Goal: Find specific page/section: Find specific page/section

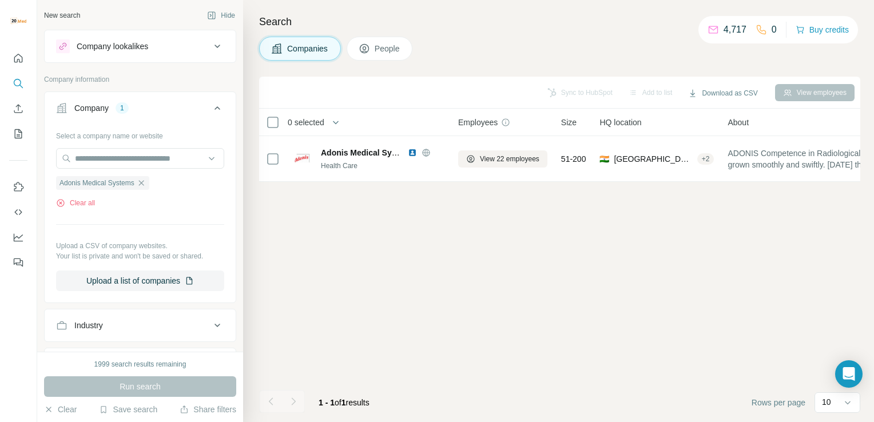
scroll to position [0, 773]
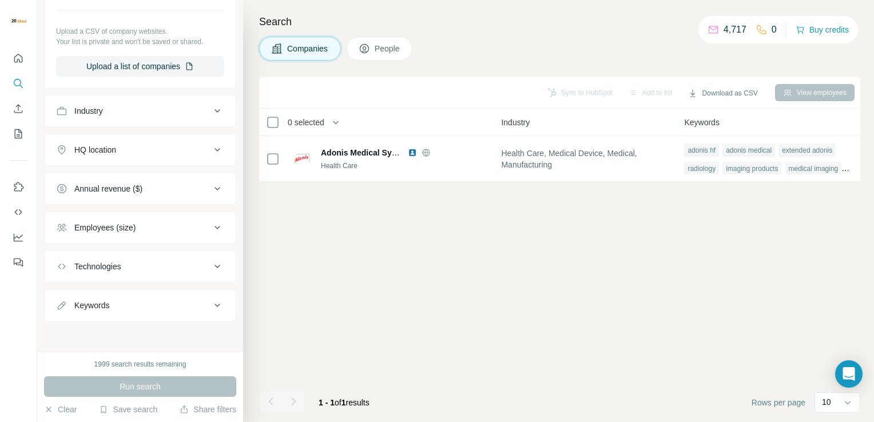
click at [447, 49] on div "Companies People" at bounding box center [559, 49] width 601 height 24
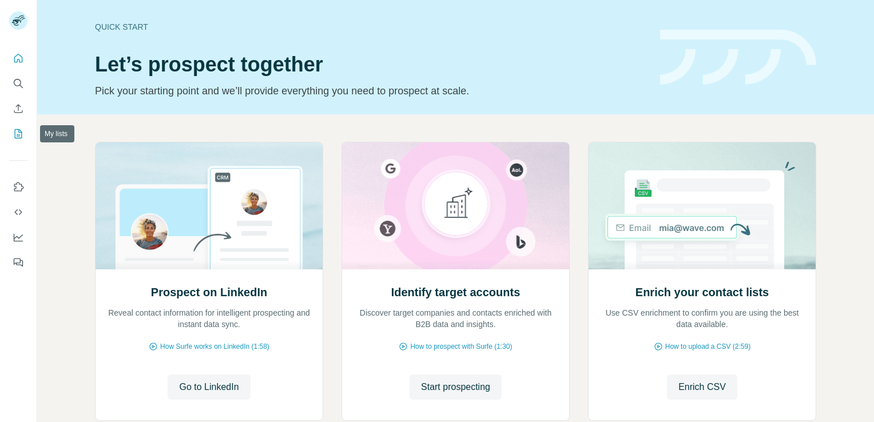
click at [14, 140] on button "My lists" at bounding box center [18, 133] width 18 height 21
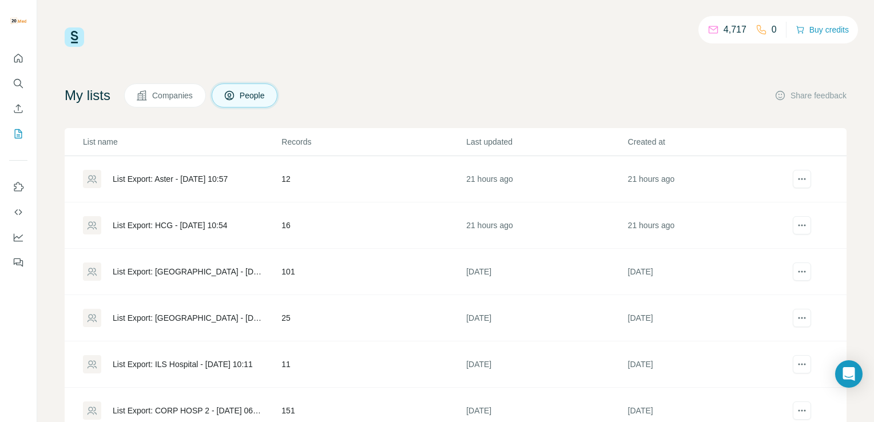
click at [185, 226] on div "List Export: HCG - [DATE] 10:54" at bounding box center [170, 225] width 114 height 11
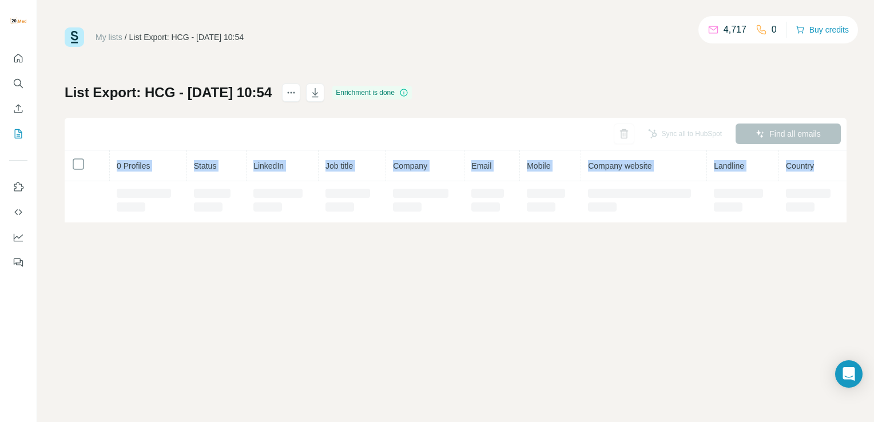
click at [185, 226] on div "My lists / List Export: HCG - [DATE] 10:54 4,717 0 Buy credits List Export: HCG…" at bounding box center [455, 211] width 836 height 422
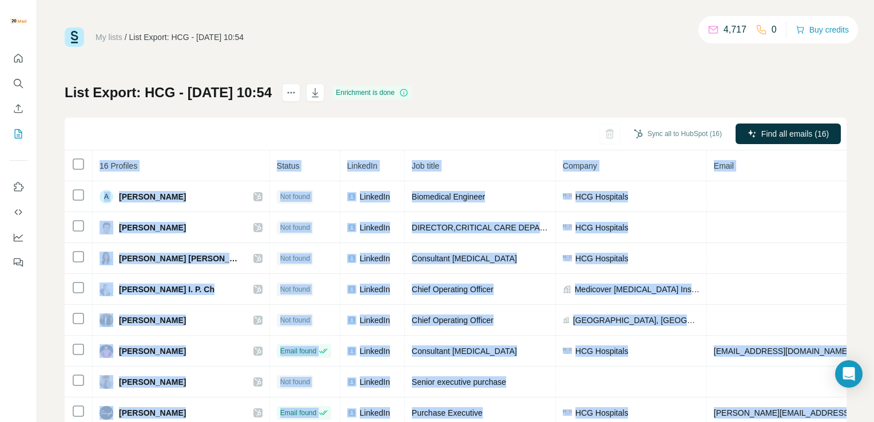
click at [185, 226] on div "My lists / List Export: HCG - [DATE] 10:54 4,717 0 Buy credits List Export: HCG…" at bounding box center [455, 211] width 836 height 422
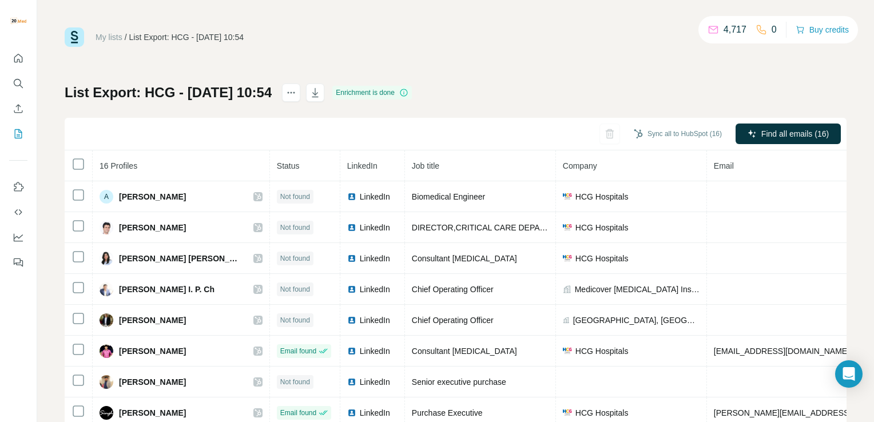
click at [404, 53] on div "My lists / List Export: HCG - [DATE] 10:54 4,717 0 Buy credits List Export: HCG…" at bounding box center [456, 239] width 782 height 425
click at [382, 75] on div "My lists / List Export: HCG - [DATE] 10:54 4,717 0 Buy credits List Export: HCG…" at bounding box center [456, 239] width 782 height 425
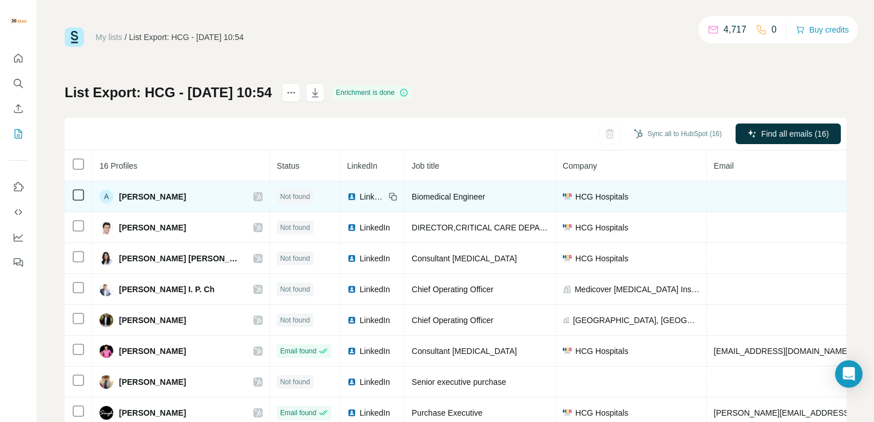
drag, startPoint x: 303, startPoint y: 194, endPoint x: 293, endPoint y: 195, distance: 9.7
click at [347, 195] on div "LinkedIn" at bounding box center [366, 196] width 38 height 11
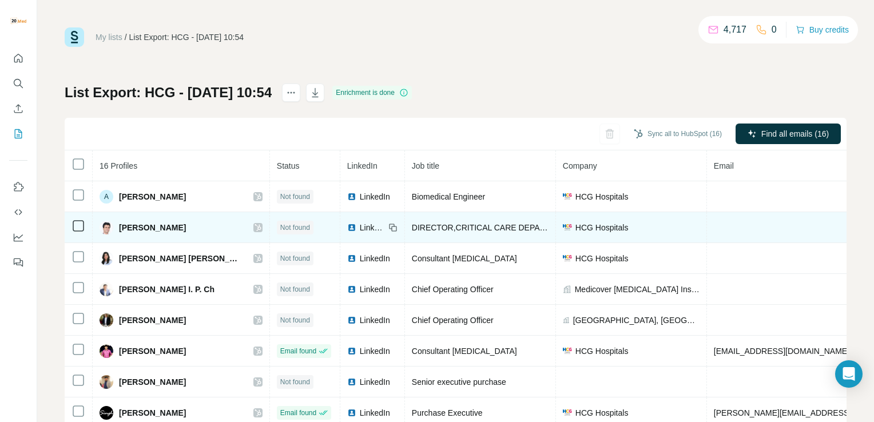
click at [360, 225] on span "LinkedIn" at bounding box center [372, 227] width 25 height 11
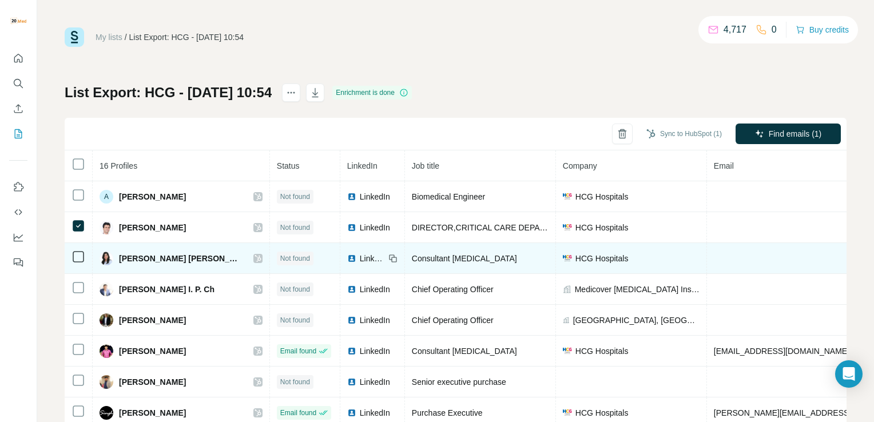
click at [347, 257] on div "LinkedIn" at bounding box center [366, 258] width 38 height 11
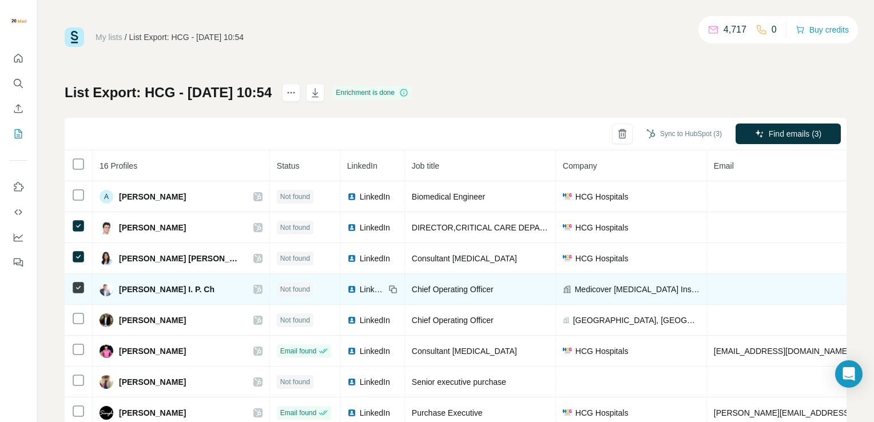
click at [360, 287] on span "LinkedIn" at bounding box center [372, 289] width 25 height 11
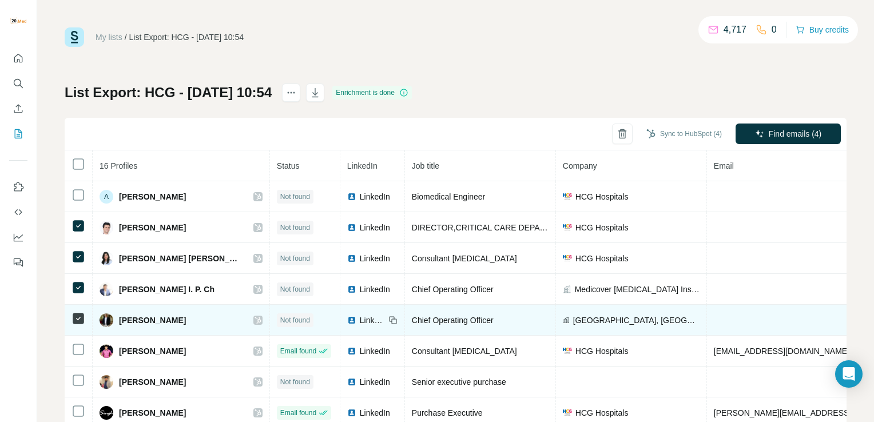
click at [347, 318] on img at bounding box center [351, 320] width 9 height 9
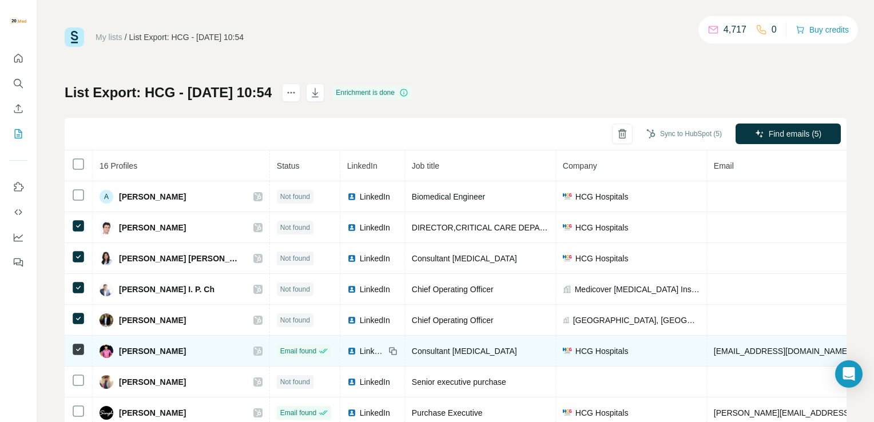
click at [347, 349] on img at bounding box center [351, 350] width 9 height 9
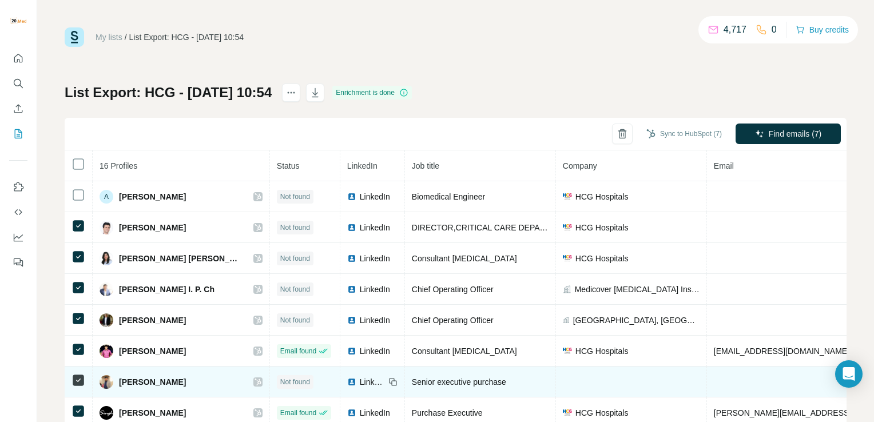
click at [360, 381] on span "LinkedIn" at bounding box center [372, 381] width 25 height 11
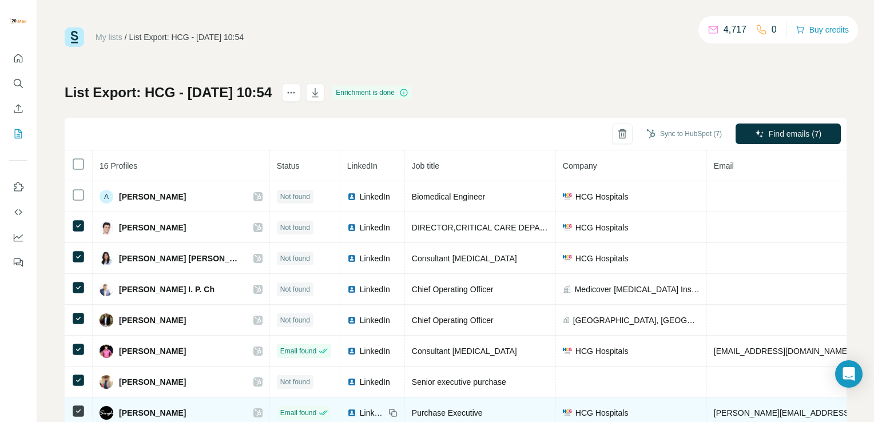
click at [360, 409] on span "LinkedIn" at bounding box center [372, 412] width 25 height 11
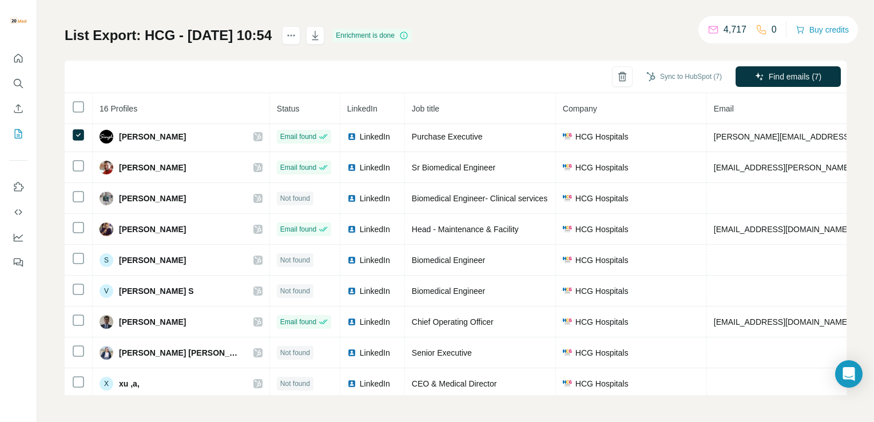
scroll to position [225, 0]
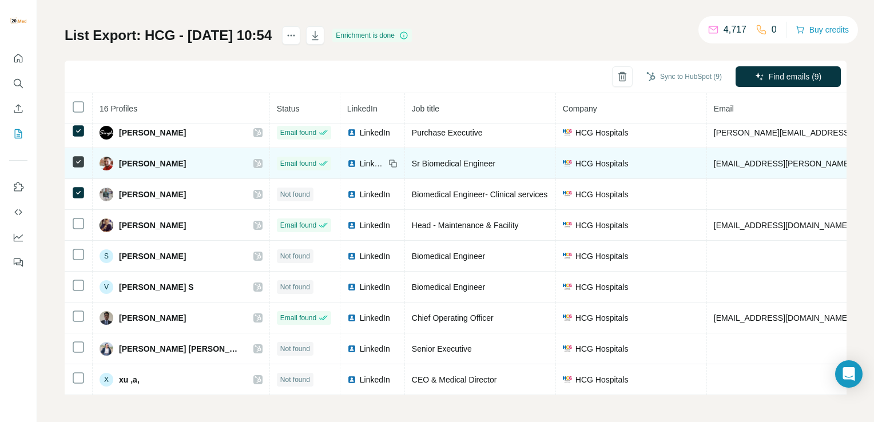
click at [360, 158] on span "LinkedIn" at bounding box center [372, 163] width 25 height 11
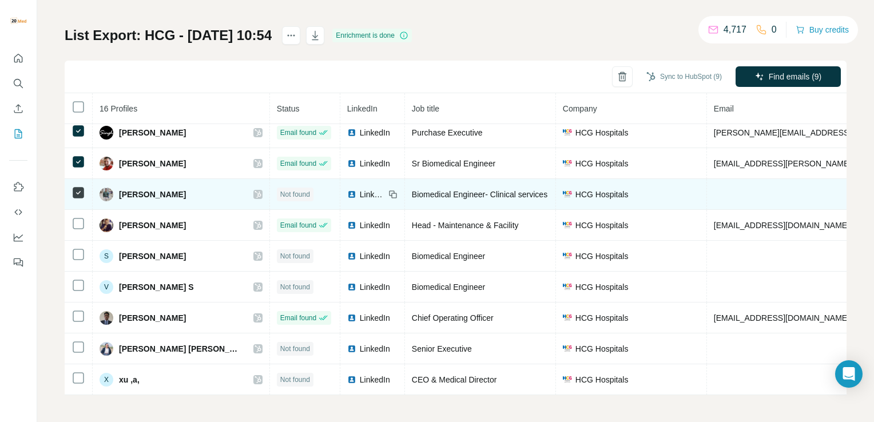
click at [360, 189] on span "LinkedIn" at bounding box center [372, 194] width 25 height 11
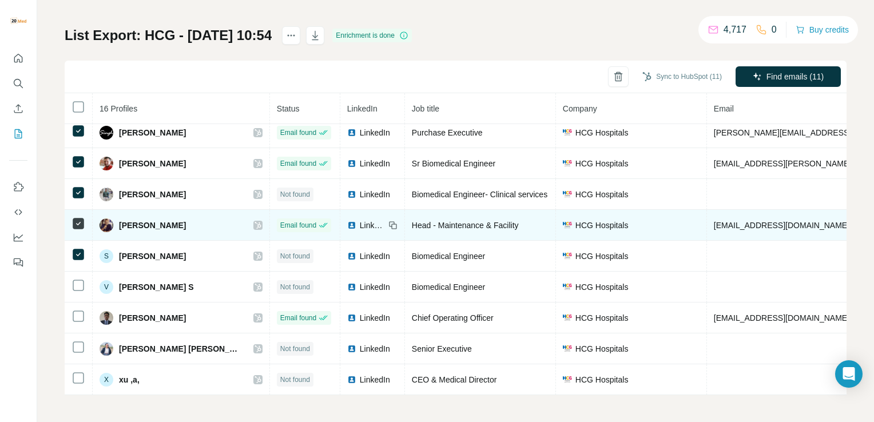
click at [347, 221] on div "LinkedIn" at bounding box center [366, 225] width 38 height 11
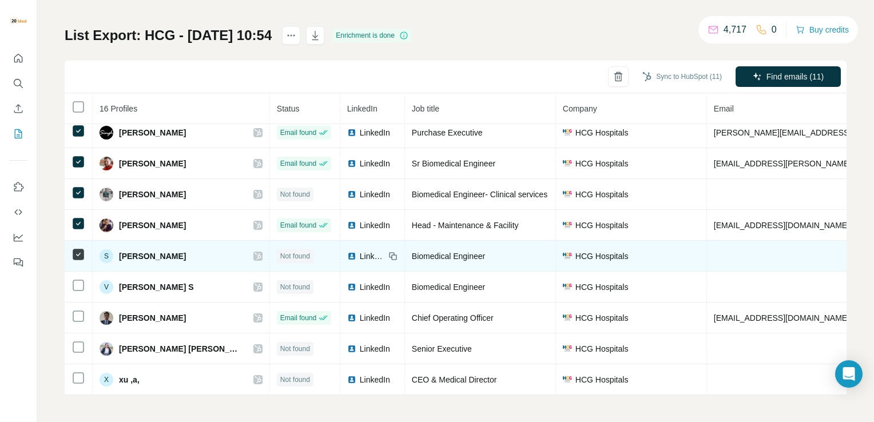
click at [360, 251] on span "LinkedIn" at bounding box center [372, 255] width 25 height 11
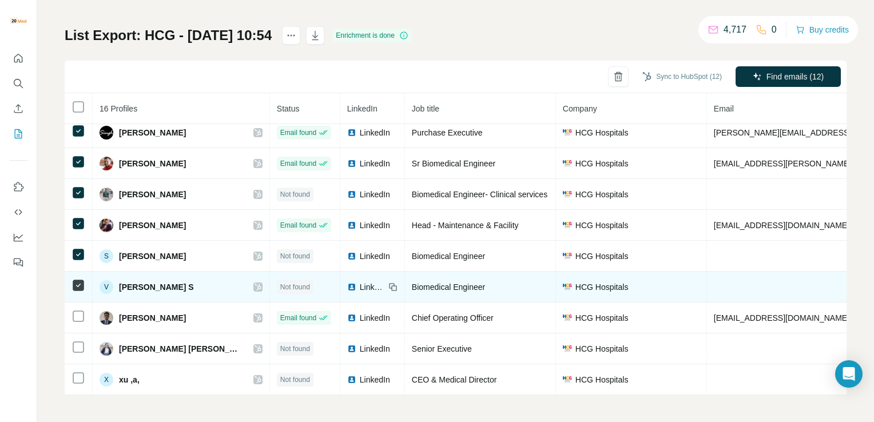
click at [347, 282] on img at bounding box center [351, 286] width 9 height 9
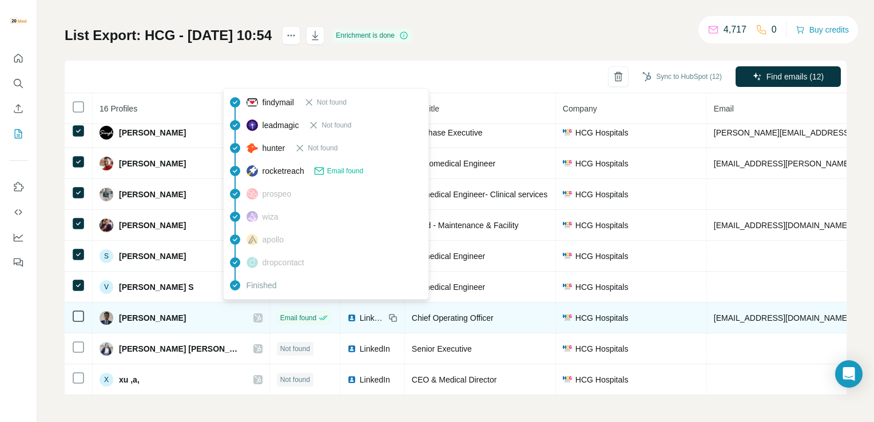
click at [280, 313] on span "Email found" at bounding box center [298, 318] width 36 height 10
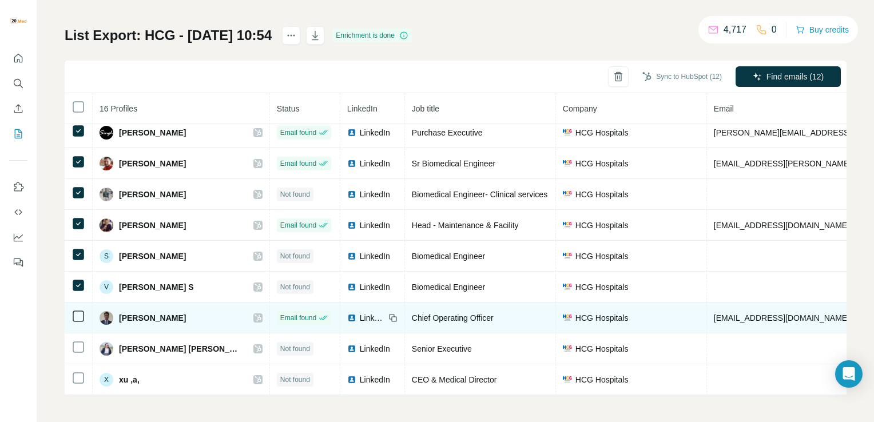
click at [360, 312] on span "LinkedIn" at bounding box center [372, 317] width 25 height 11
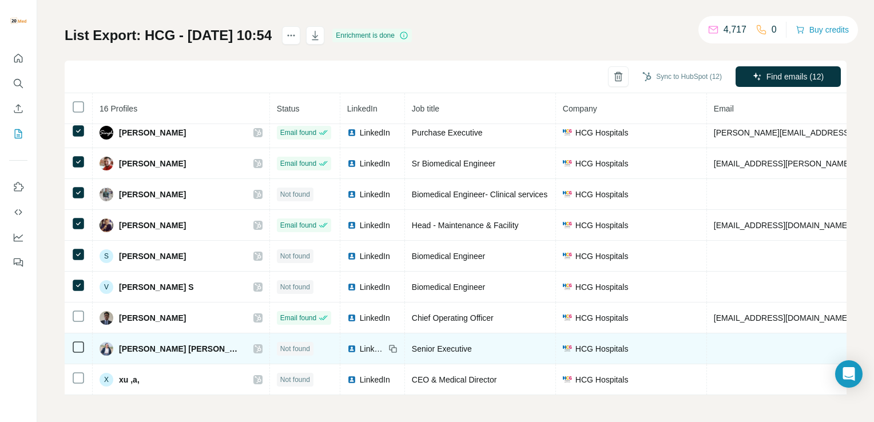
click at [360, 348] on span "LinkedIn" at bounding box center [372, 348] width 25 height 11
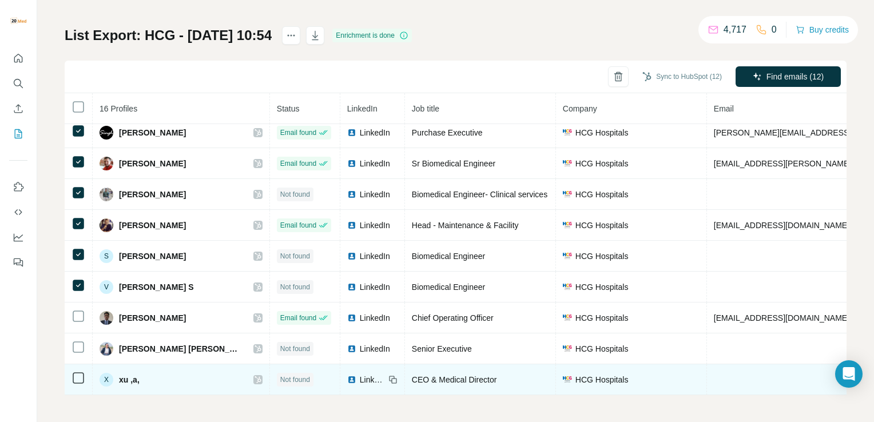
click at [360, 374] on span "LinkedIn" at bounding box center [372, 379] width 25 height 11
